Goal: Task Accomplishment & Management: Complete application form

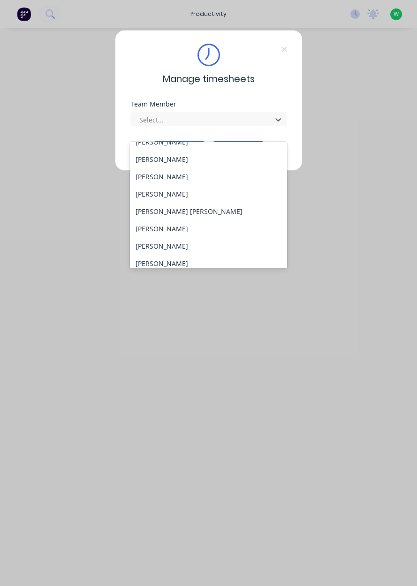
scroll to position [114, 0]
click at [158, 220] on div "[PERSON_NAME]" at bounding box center [208, 228] width 157 height 17
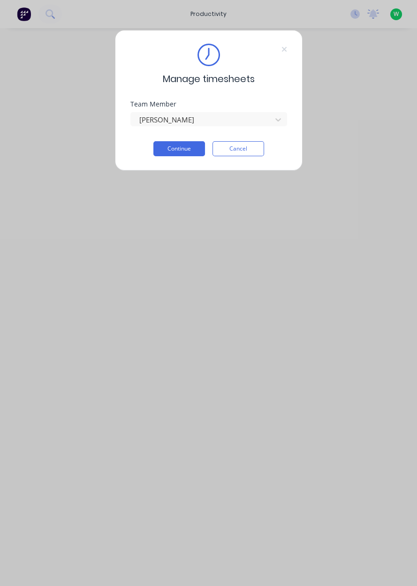
click at [181, 150] on button "Continue" at bounding box center [179, 148] width 52 height 15
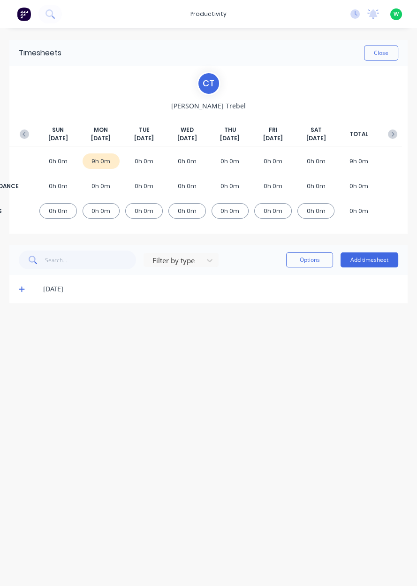
click at [385, 252] on button "Add timesheet" at bounding box center [370, 259] width 58 height 15
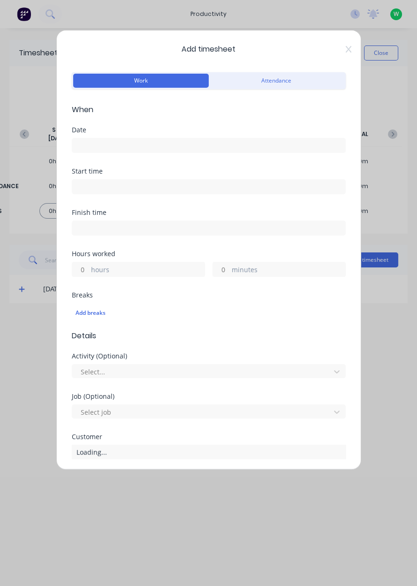
click at [106, 144] on input at bounding box center [208, 145] width 273 height 14
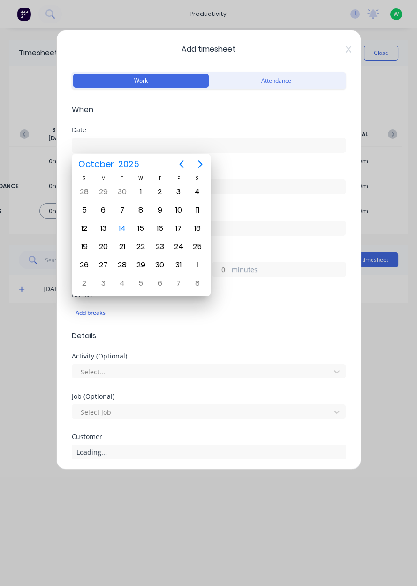
click at [126, 229] on div "14" at bounding box center [122, 228] width 14 height 14
type input "[DATE]"
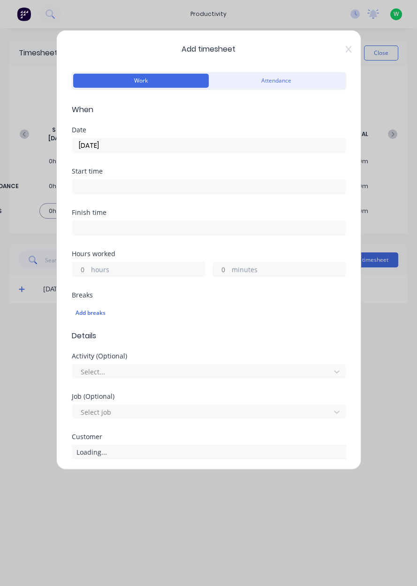
click at [104, 265] on label "hours" at bounding box center [148, 271] width 114 height 12
click at [89, 264] on input "hours" at bounding box center [80, 269] width 16 height 14
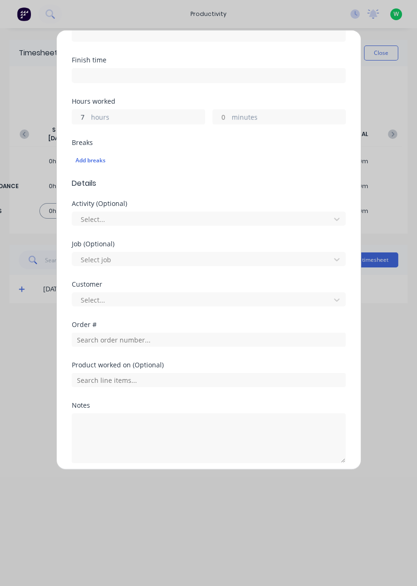
scroll to position [153, 0]
type input "7"
click at [112, 339] on input "text" at bounding box center [209, 339] width 274 height 14
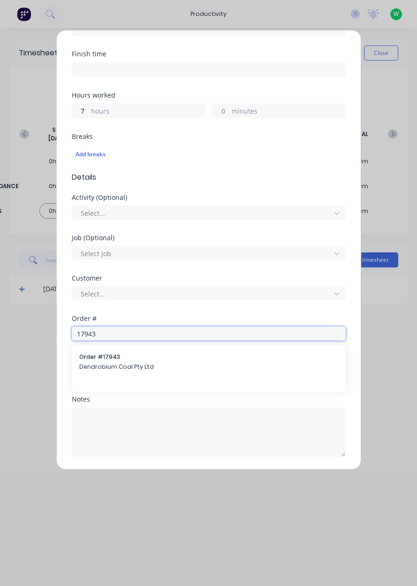
scroll to position [188, 0]
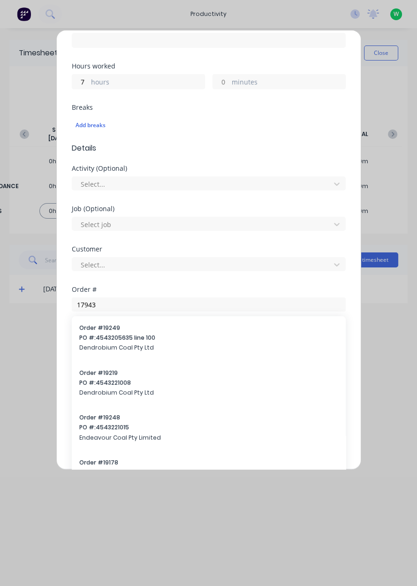
click at [106, 332] on div "Product worked on (Optional)" at bounding box center [209, 329] width 274 height 7
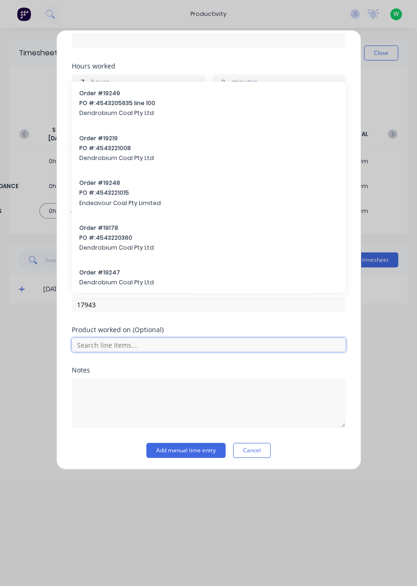
click at [110, 340] on input "text" at bounding box center [209, 345] width 274 height 14
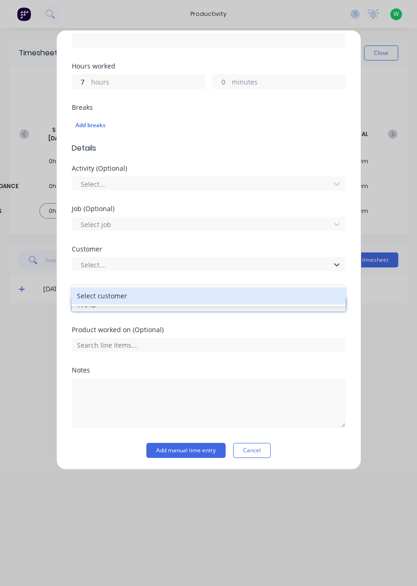
click at [121, 305] on input "17943" at bounding box center [209, 304] width 274 height 14
click at [109, 304] on input "17943" at bounding box center [209, 304] width 274 height 14
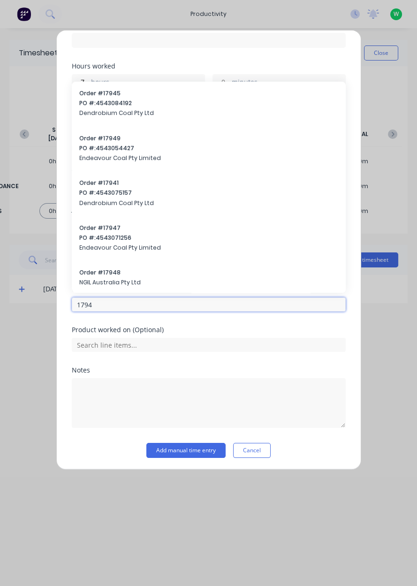
type input "17943"
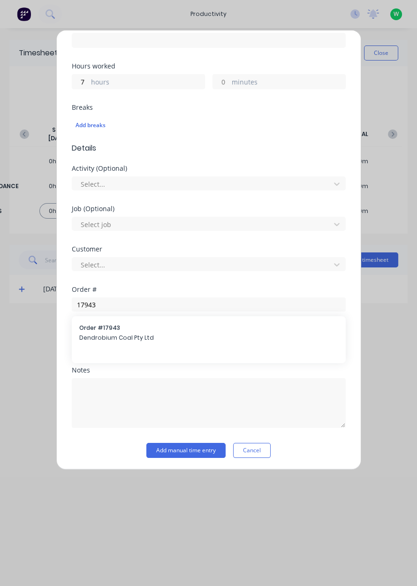
click at [107, 337] on span "Dendrobium Coal Pty Ltd" at bounding box center [208, 338] width 259 height 8
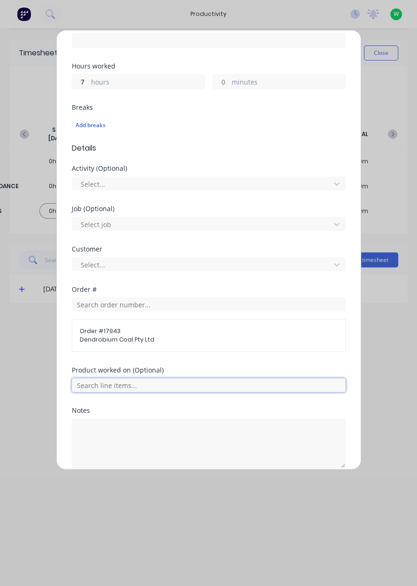
click at [115, 379] on input "text" at bounding box center [209, 385] width 274 height 14
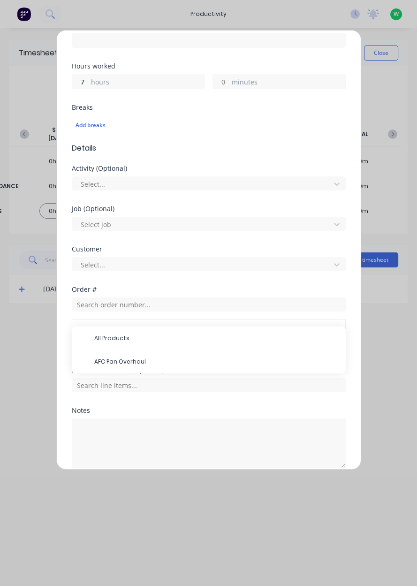
click at [127, 359] on span "AFC Pan Overhaul" at bounding box center [216, 361] width 244 height 8
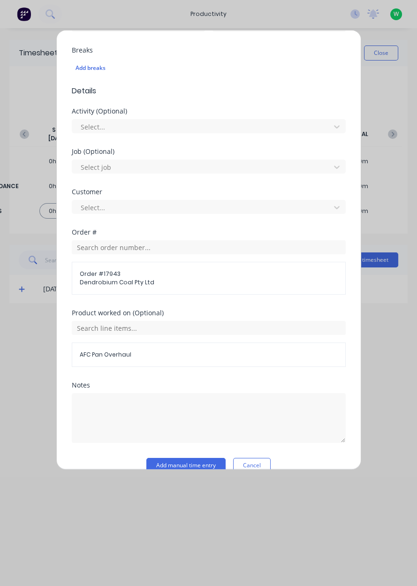
scroll to position [259, 0]
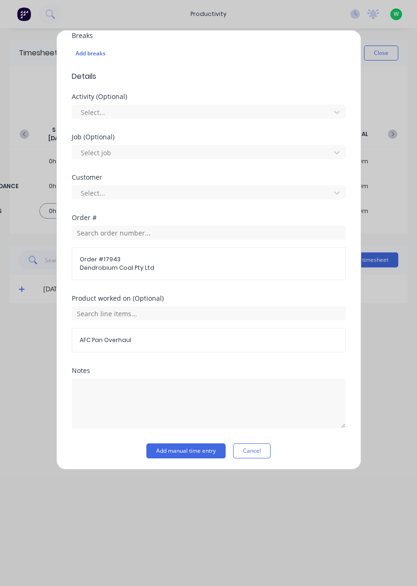
click at [184, 450] on button "Add manual time entry" at bounding box center [185, 450] width 79 height 15
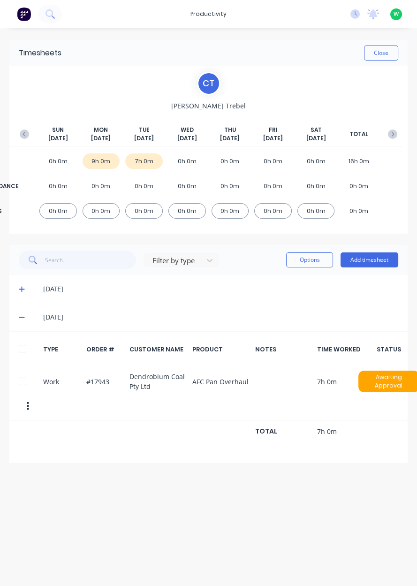
click at [371, 252] on button "Add timesheet" at bounding box center [370, 259] width 58 height 15
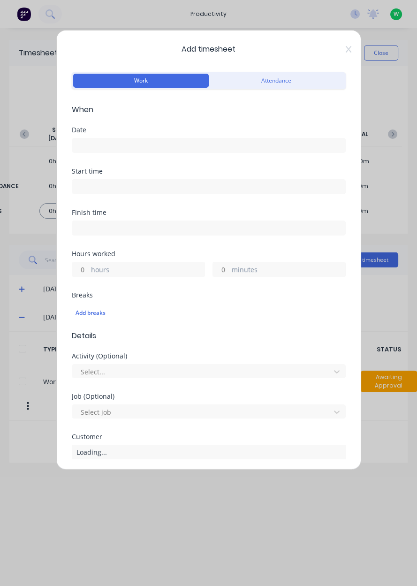
click at [98, 147] on input at bounding box center [208, 145] width 273 height 14
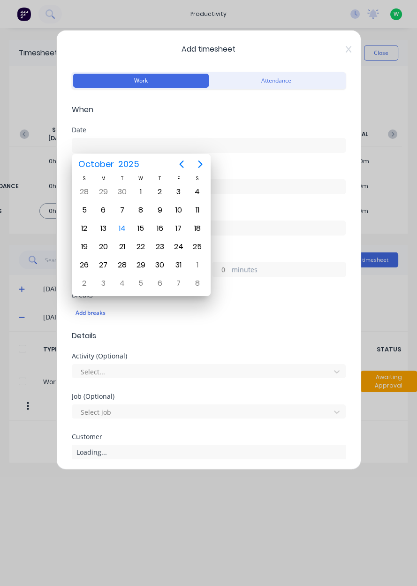
click at [127, 230] on div "14" at bounding box center [122, 228] width 14 height 14
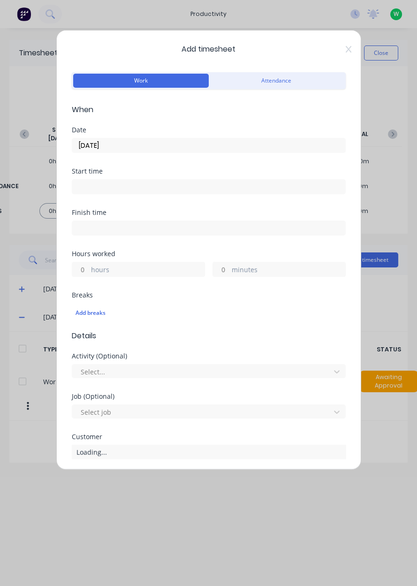
type input "[DATE]"
click at [102, 265] on label "hours" at bounding box center [148, 271] width 114 height 12
click at [89, 265] on input "hours" at bounding box center [80, 269] width 16 height 14
type input "1"
click at [247, 272] on label "minutes" at bounding box center [289, 271] width 114 height 12
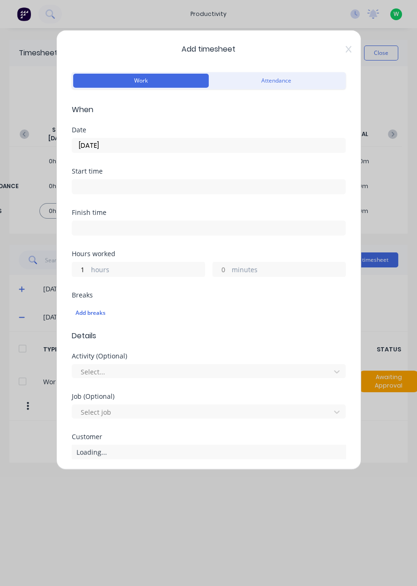
click at [229, 272] on input "minutes" at bounding box center [221, 269] width 16 height 14
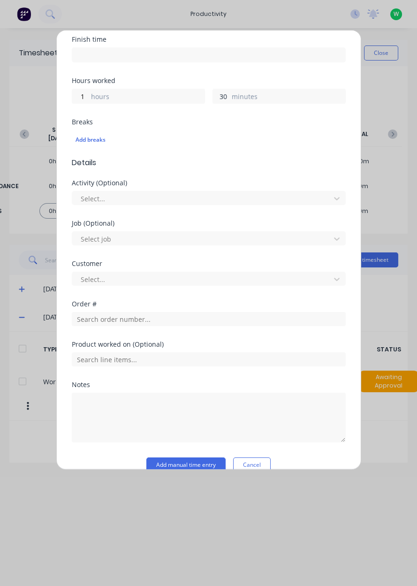
scroll to position [174, 0]
type input "30"
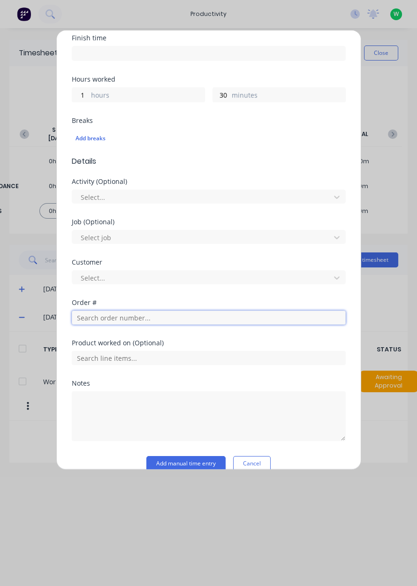
click at [116, 315] on input "text" at bounding box center [209, 318] width 274 height 14
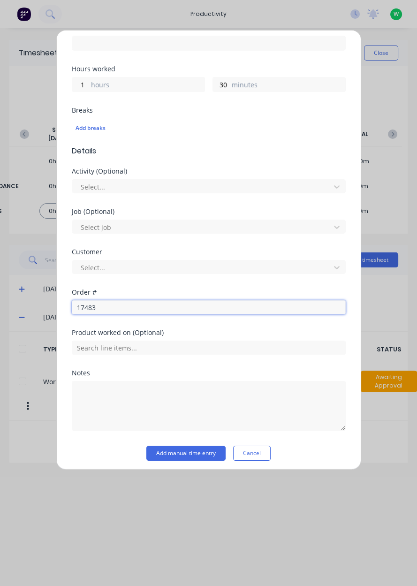
scroll to position [188, 0]
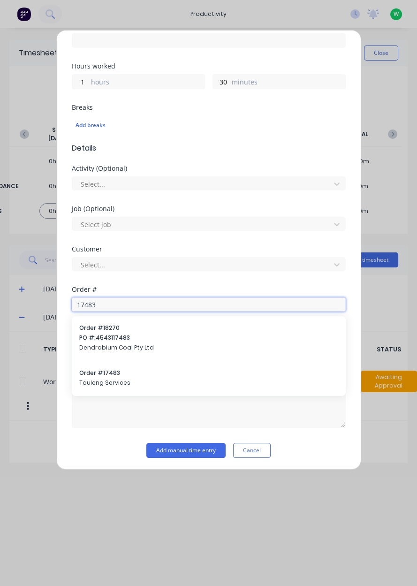
type input "17483"
click at [105, 379] on span "Touleng Services" at bounding box center [208, 383] width 259 height 8
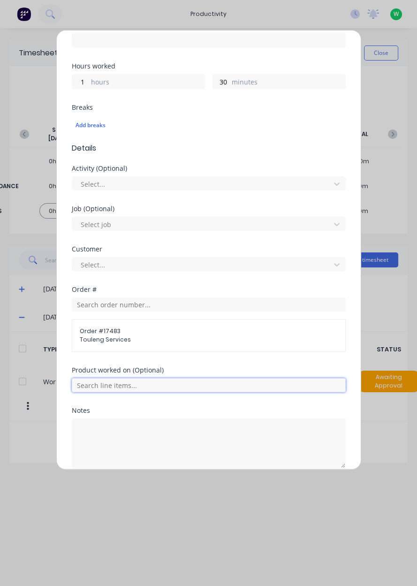
click at [115, 383] on input "text" at bounding box center [209, 385] width 274 height 14
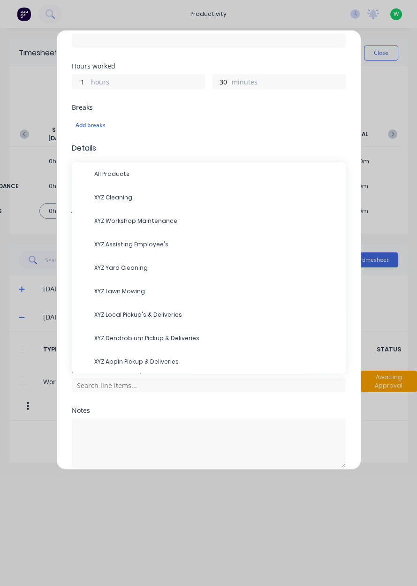
click at [126, 264] on span "XYZ Yard Cleaning" at bounding box center [216, 268] width 244 height 8
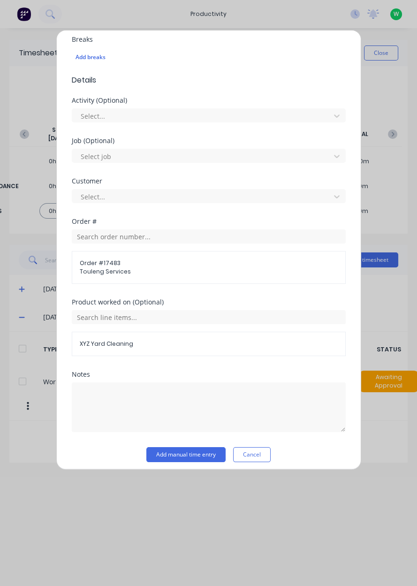
scroll to position [259, 0]
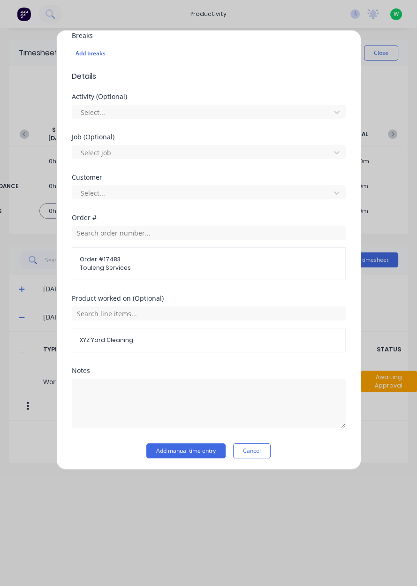
click at [188, 451] on button "Add manual time entry" at bounding box center [185, 450] width 79 height 15
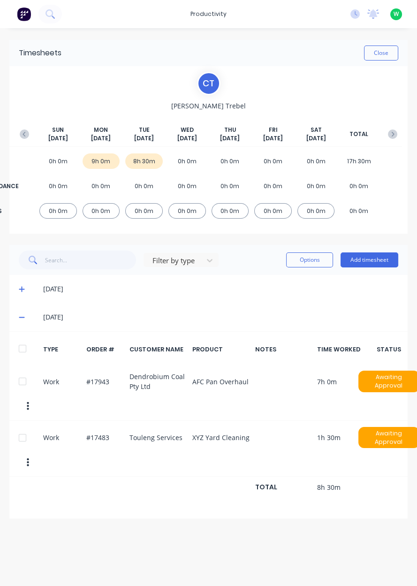
click at [372, 252] on button "Add timesheet" at bounding box center [370, 259] width 58 height 15
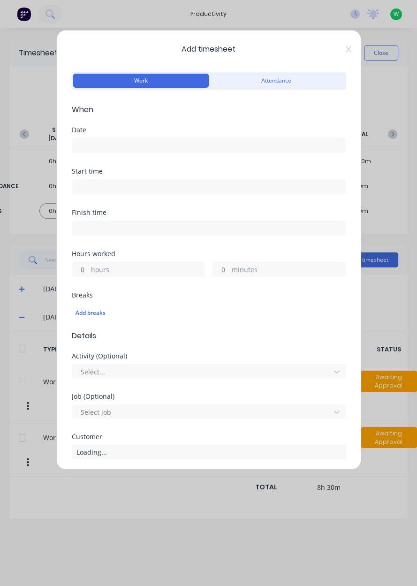
click at [112, 146] on input at bounding box center [208, 145] width 273 height 14
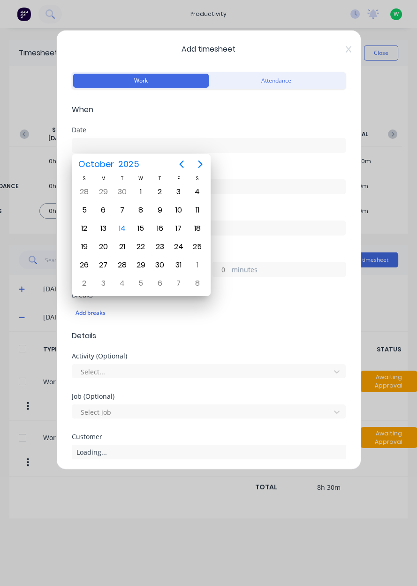
click at [126, 227] on div "14" at bounding box center [122, 228] width 14 height 14
type input "[DATE]"
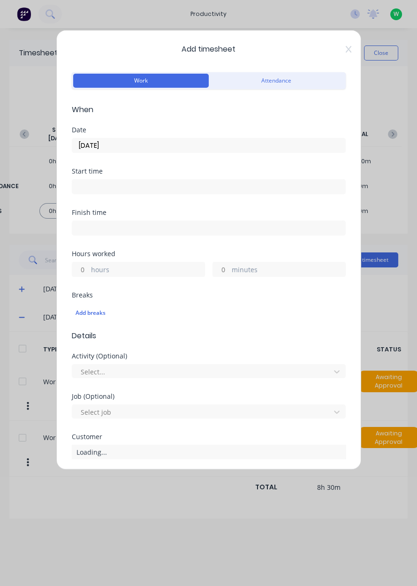
click at [253, 273] on label "minutes" at bounding box center [289, 271] width 114 height 12
click at [229, 273] on input "minutes" at bounding box center [221, 269] width 16 height 14
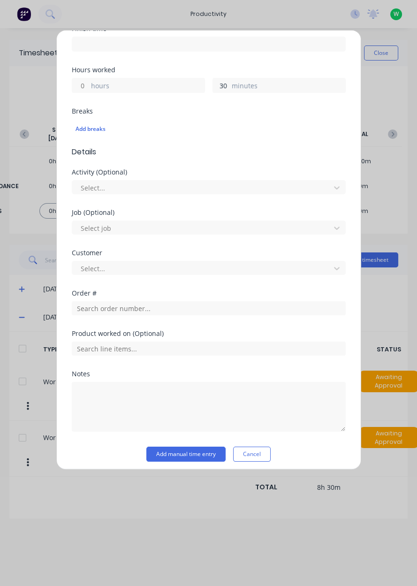
scroll to position [188, 0]
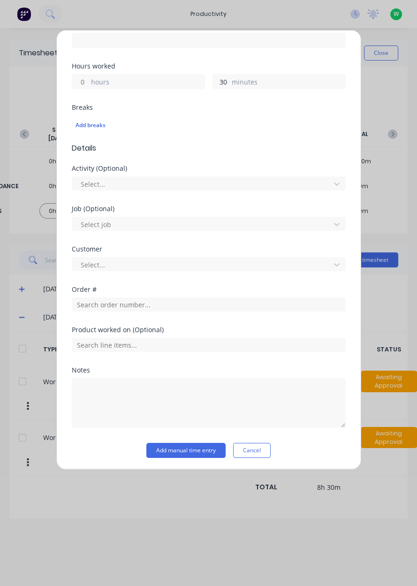
type input "30"
click at [107, 305] on input "text" at bounding box center [209, 304] width 274 height 14
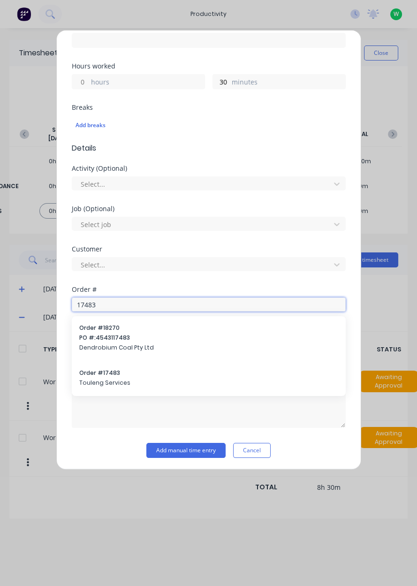
type input "17483"
click at [103, 376] on div "Order # 17483 Touleng Services" at bounding box center [208, 379] width 259 height 20
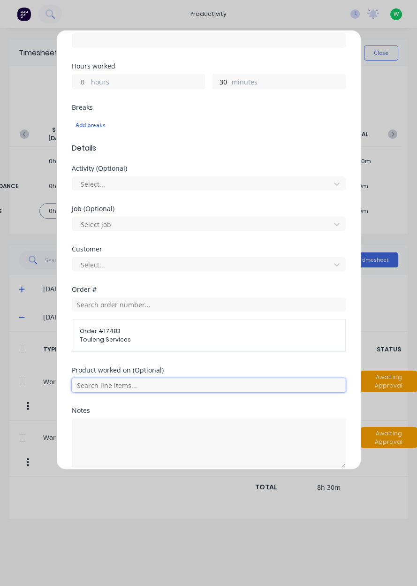
click at [115, 380] on input "text" at bounding box center [209, 385] width 274 height 14
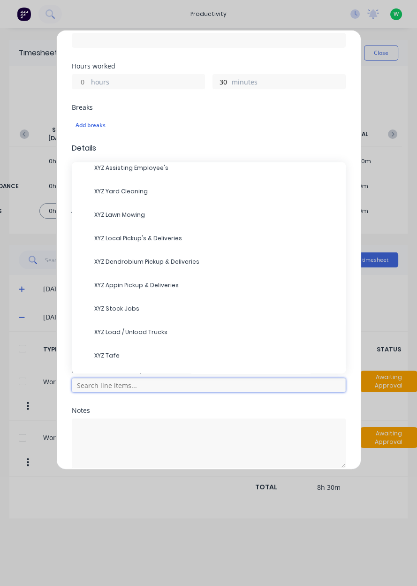
scroll to position [78, 0]
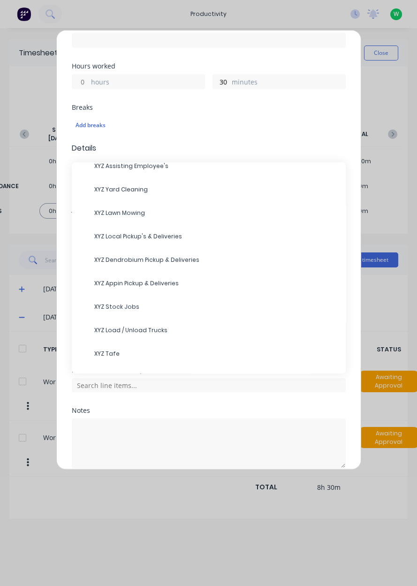
click at [126, 330] on span "XYZ Load / Unload Trucks" at bounding box center [216, 330] width 244 height 8
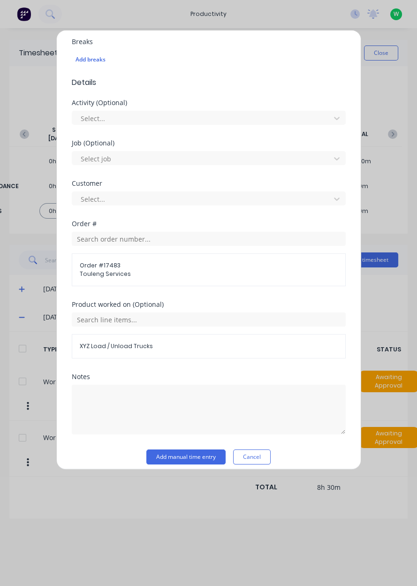
scroll to position [259, 0]
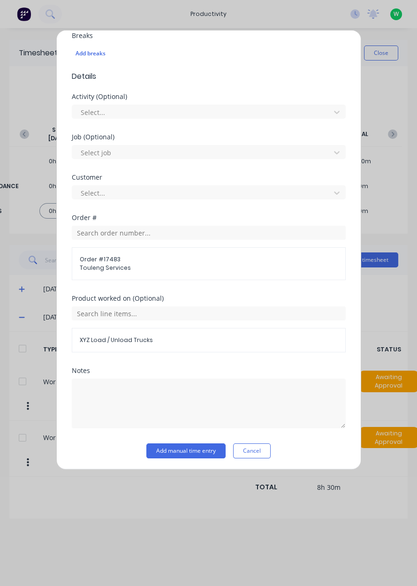
click at [185, 452] on button "Add manual time entry" at bounding box center [185, 450] width 79 height 15
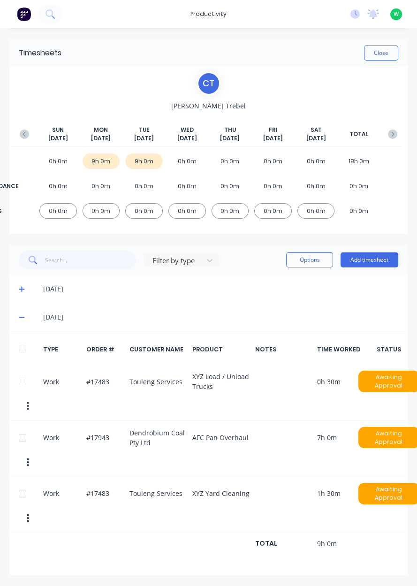
click at [386, 45] on button "Close" at bounding box center [381, 52] width 34 height 15
